Goal: Task Accomplishment & Management: Manage account settings

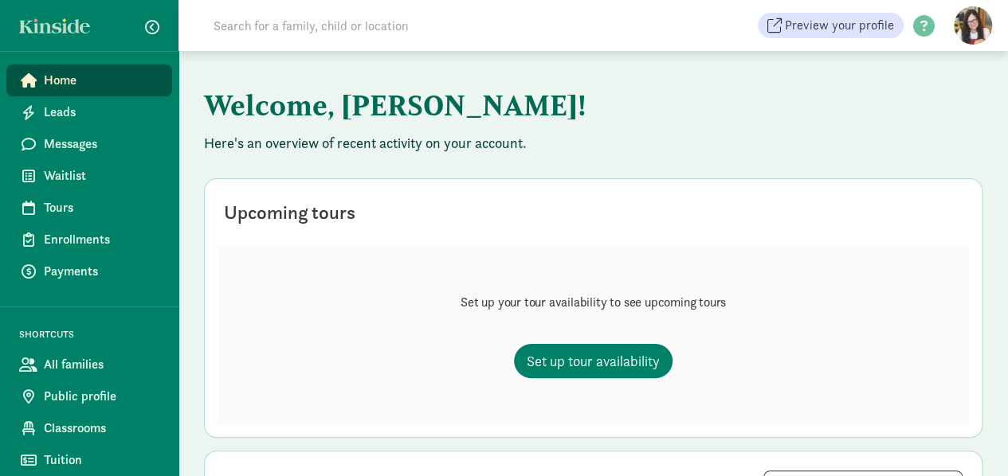
click at [974, 16] on figure at bounding box center [973, 25] width 38 height 38
click at [954, 59] on link "User Profile" at bounding box center [959, 61] width 64 height 19
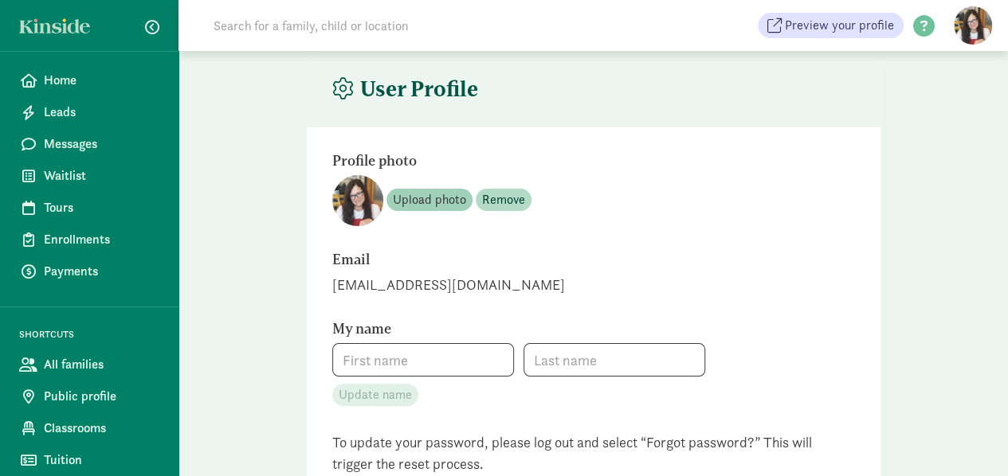
type input "[PERSON_NAME]"
type input "Corda"
type input "[PHONE_NUMBER]"
checkbox input "false"
click at [502, 200] on span "Remove" at bounding box center [503, 199] width 43 height 19
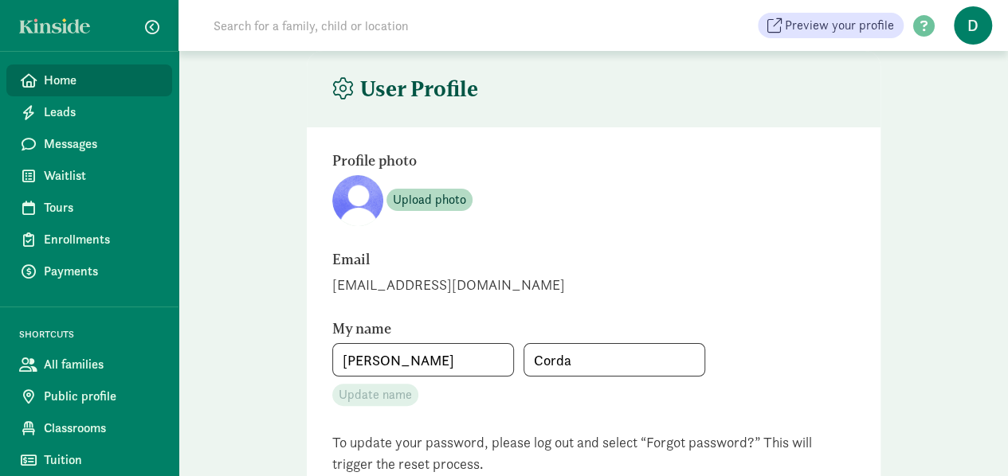
click at [65, 84] on span "Home" at bounding box center [102, 80] width 116 height 19
